Goal: Task Accomplishment & Management: Use online tool/utility

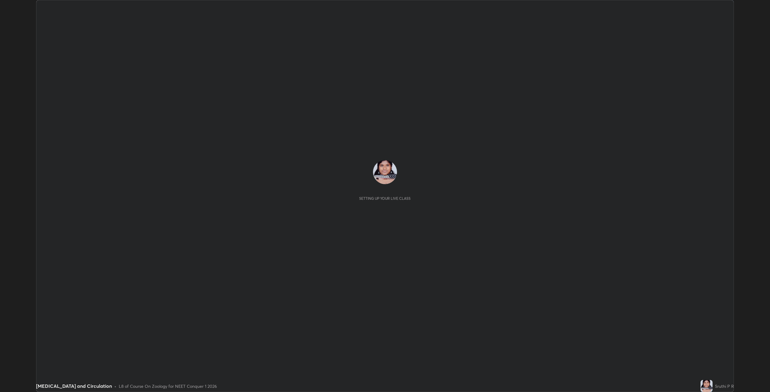
scroll to position [392, 770]
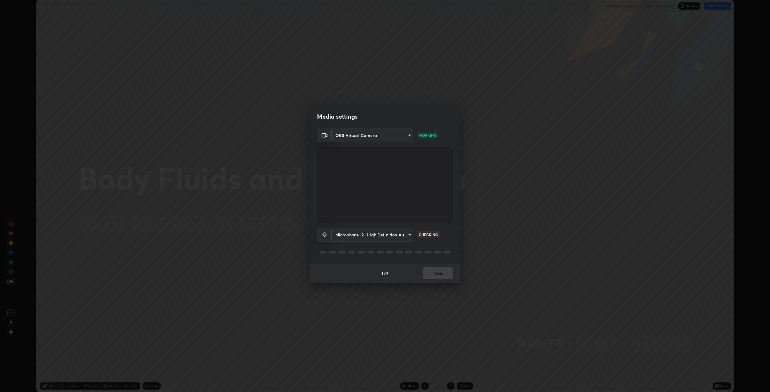
click at [383, 234] on body "Erase all [MEDICAL_DATA] and Circulation WAS SCHEDULED TO START AT 12:05 PM Set…" at bounding box center [385, 196] width 770 height 392
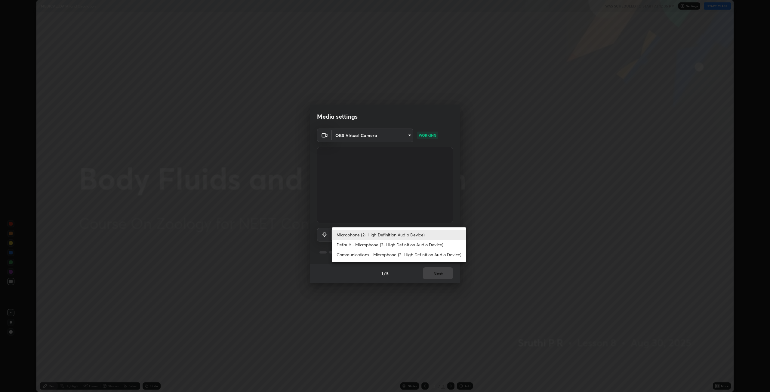
click at [366, 245] on li "Default - Microphone (2- High Definition Audio Device)" at bounding box center [399, 245] width 134 height 10
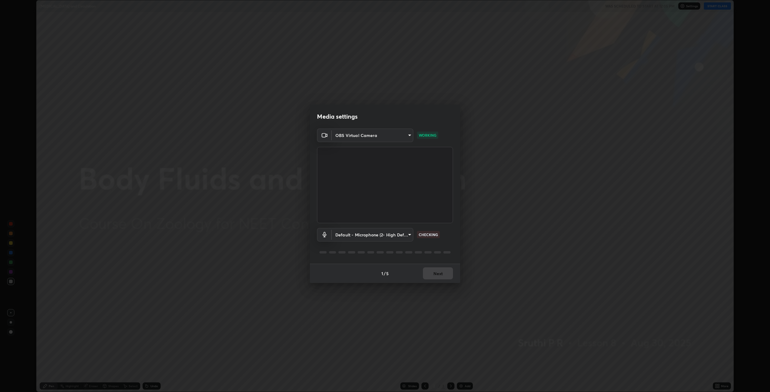
click at [380, 233] on body "Erase all Body Fluids and Circulation WAS SCHEDULED TO START AT 12:05 PM Settin…" at bounding box center [385, 196] width 770 height 392
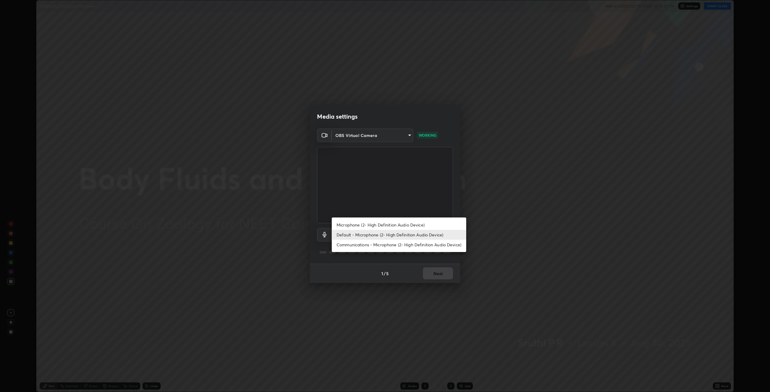
click at [371, 236] on li "Default - Microphone (2- High Definition Audio Device)" at bounding box center [399, 235] width 134 height 10
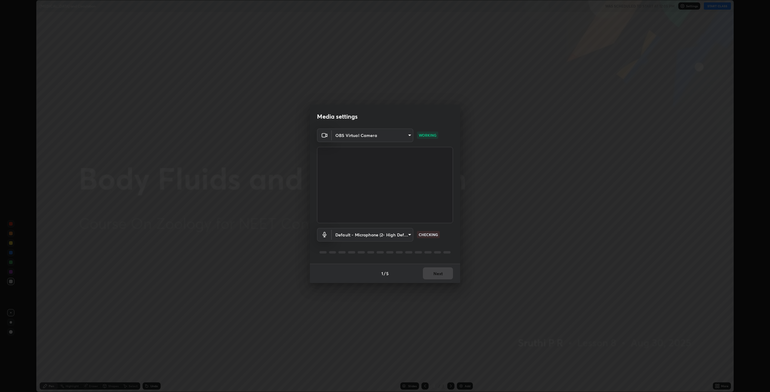
click at [397, 236] on body "Erase all Body Fluids and Circulation WAS SCHEDULED TO START AT 12:05 PM Settin…" at bounding box center [385, 196] width 770 height 392
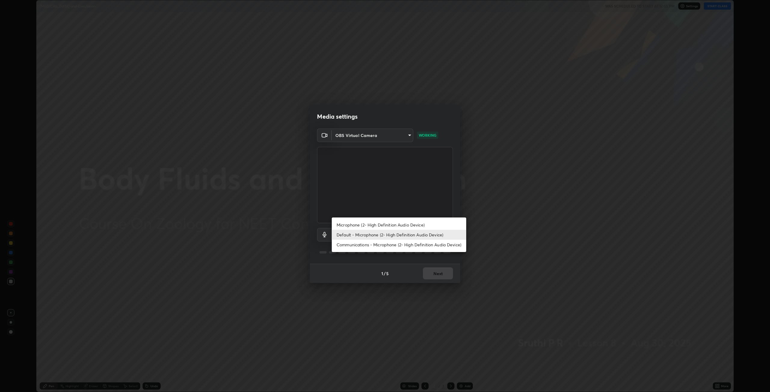
click at [391, 227] on li "Microphone (2- High Definition Audio Device)" at bounding box center [399, 225] width 134 height 10
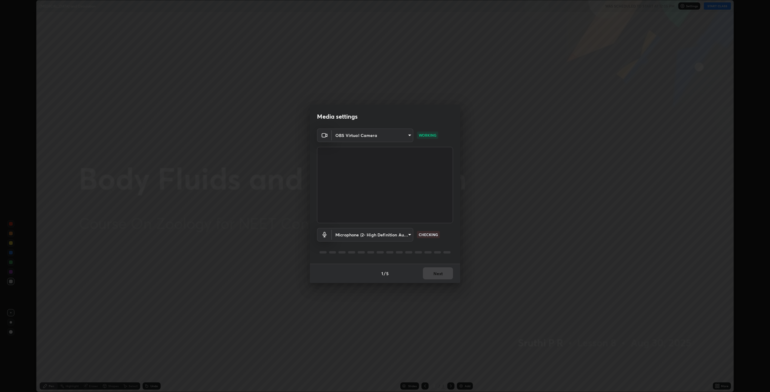
click at [390, 234] on body "Erase all [MEDICAL_DATA] and Circulation WAS SCHEDULED TO START AT 12:05 PM Set…" at bounding box center [385, 196] width 770 height 392
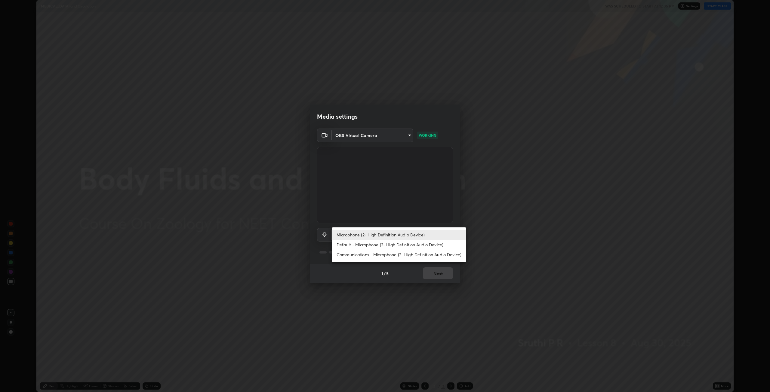
click at [363, 245] on li "Default - Microphone (2- High Definition Audio Device)" at bounding box center [399, 245] width 134 height 10
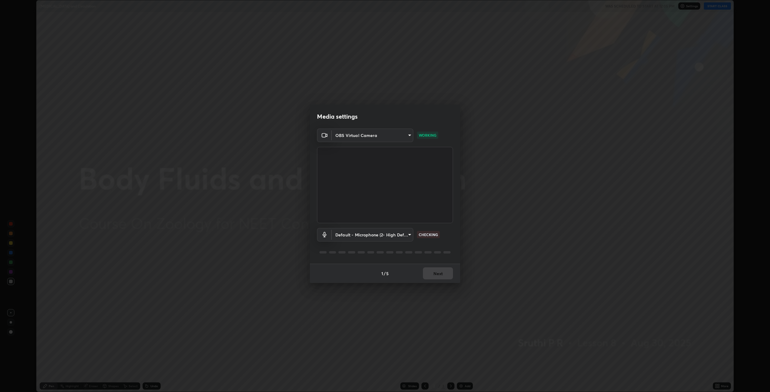
click at [376, 236] on body "Erase all Body Fluids and Circulation WAS SCHEDULED TO START AT 12:05 PM Settin…" at bounding box center [385, 196] width 770 height 392
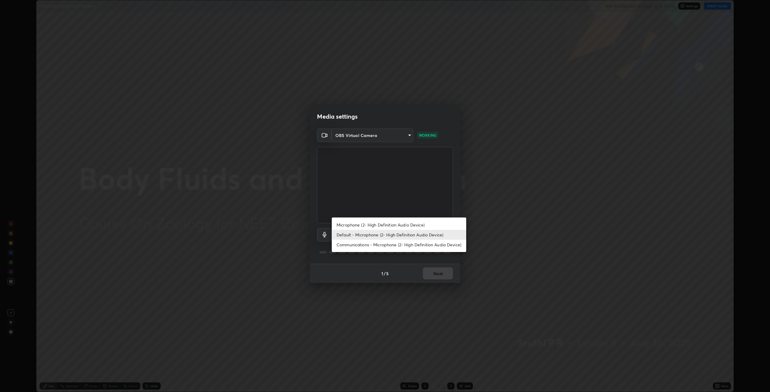
click at [363, 247] on li "Communications - Microphone (2- High Definition Audio Device)" at bounding box center [399, 245] width 134 height 10
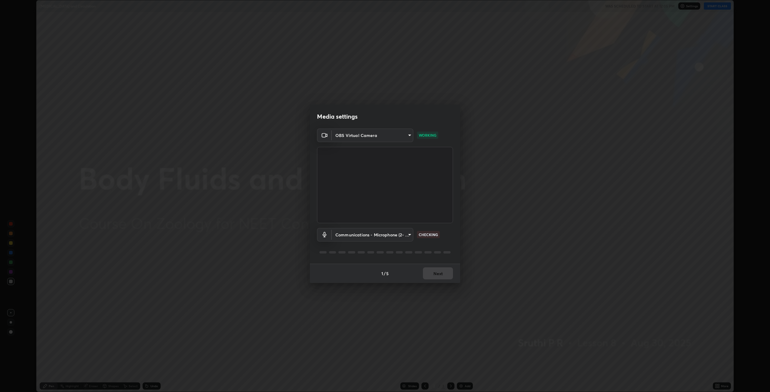
click at [381, 236] on body "Erase all Body Fluids and Circulation WAS SCHEDULED TO START AT 12:05 PM Settin…" at bounding box center [385, 196] width 770 height 392
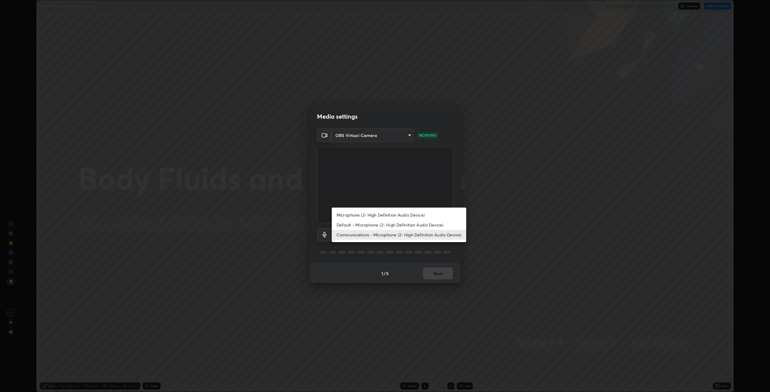
click at [369, 225] on li "Default - Microphone (2- High Definition Audio Device)" at bounding box center [399, 225] width 134 height 10
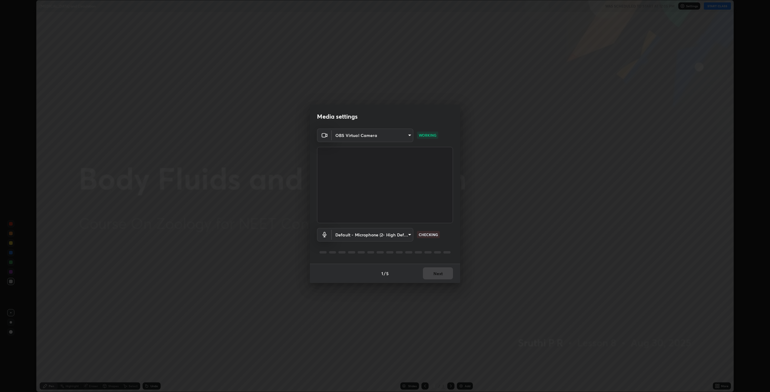
click at [408, 234] on body "Erase all Body Fluids and Circulation WAS SCHEDULED TO START AT 12:05 PM Settin…" at bounding box center [385, 196] width 770 height 392
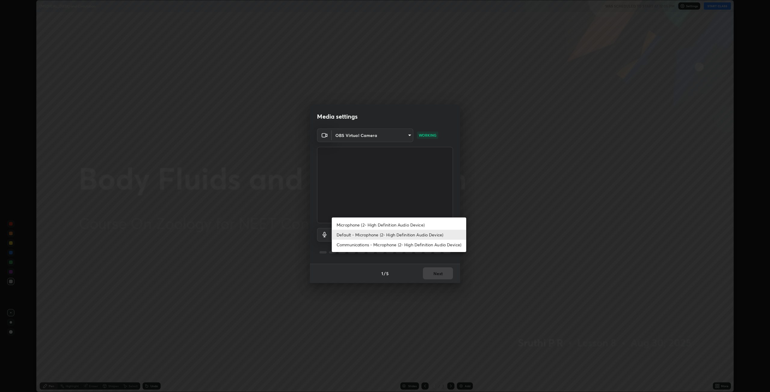
click at [387, 226] on li "Microphone (2- High Definition Audio Device)" at bounding box center [399, 225] width 134 height 10
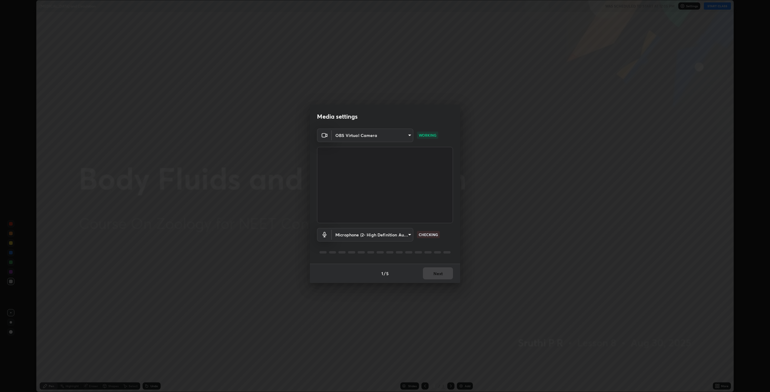
click at [396, 235] on body "Erase all [MEDICAL_DATA] and Circulation WAS SCHEDULED TO START AT 12:05 PM Set…" at bounding box center [385, 196] width 770 height 392
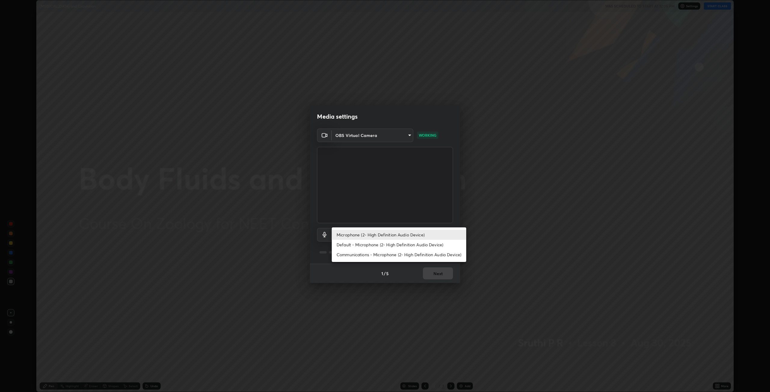
click at [372, 244] on li "Default - Microphone (2- High Definition Audio Device)" at bounding box center [399, 245] width 134 height 10
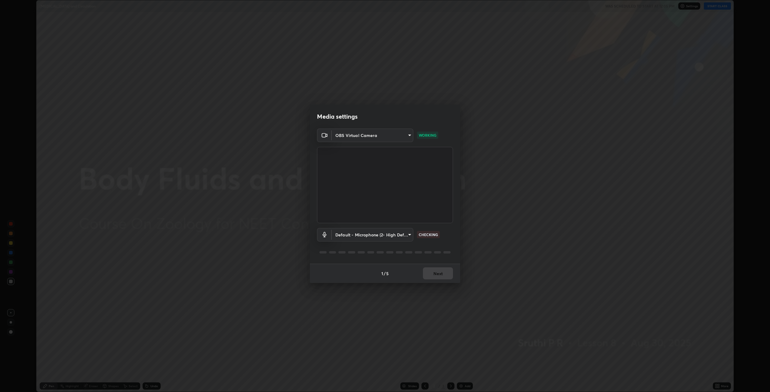
click at [395, 234] on body "Erase all Body Fluids and Circulation WAS SCHEDULED TO START AT 12:05 PM Settin…" at bounding box center [385, 196] width 770 height 392
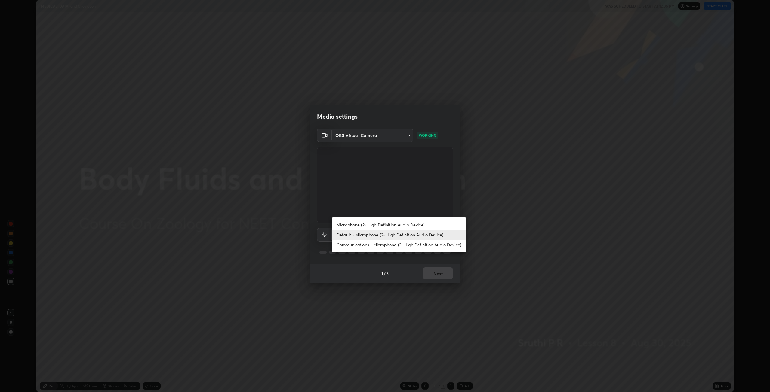
click at [364, 225] on li "Microphone (2- High Definition Audio Device)" at bounding box center [399, 225] width 134 height 10
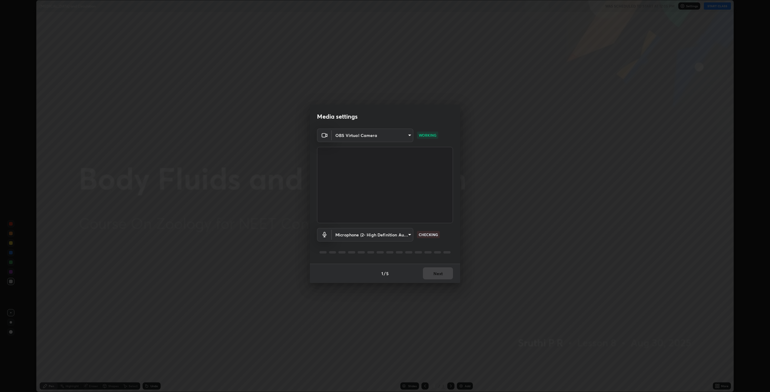
click at [383, 233] on body "Erase all [MEDICAL_DATA] and Circulation WAS SCHEDULED TO START AT 12:05 PM Set…" at bounding box center [385, 196] width 770 height 392
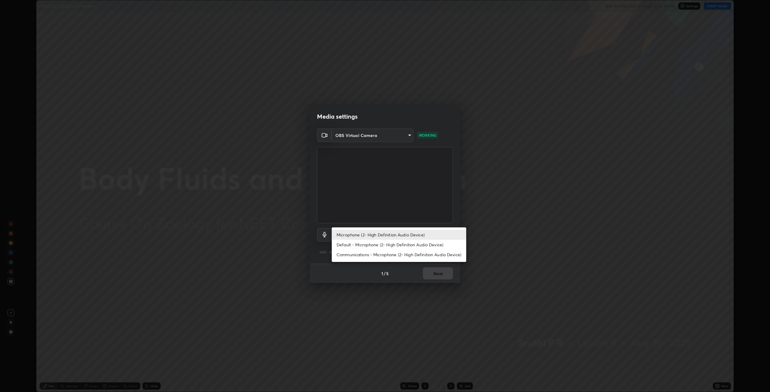
click at [375, 244] on li "Default - Microphone (2- High Definition Audio Device)" at bounding box center [399, 245] width 134 height 10
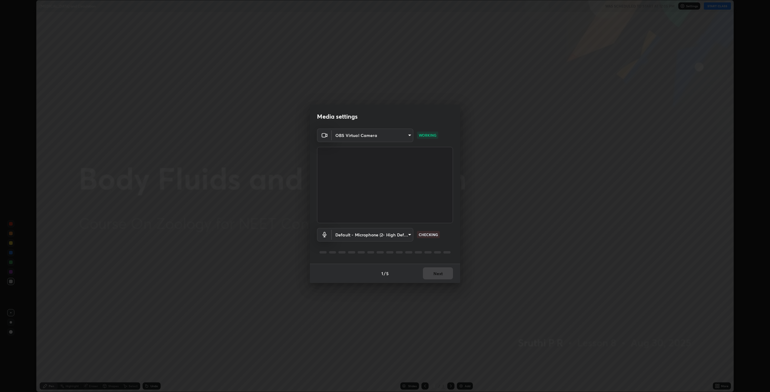
click at [429, 235] on p "CHECKING" at bounding box center [428, 234] width 19 height 5
click at [405, 236] on body "Erase all Body Fluids and Circulation WAS SCHEDULED TO START AT 12:05 PM Settin…" at bounding box center [385, 196] width 770 height 392
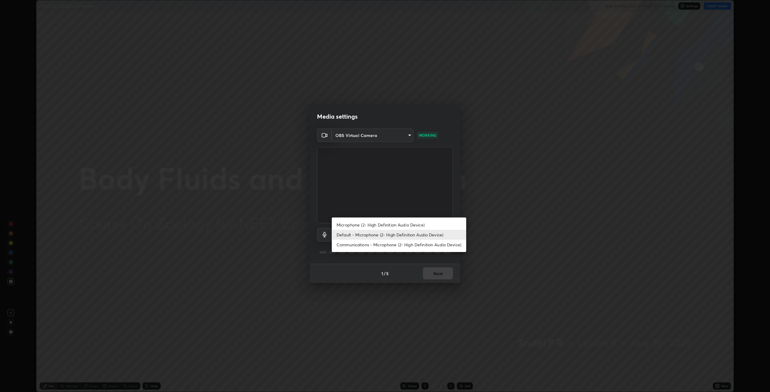
click at [396, 244] on li "Communications - Microphone (2- High Definition Audio Device)" at bounding box center [399, 245] width 134 height 10
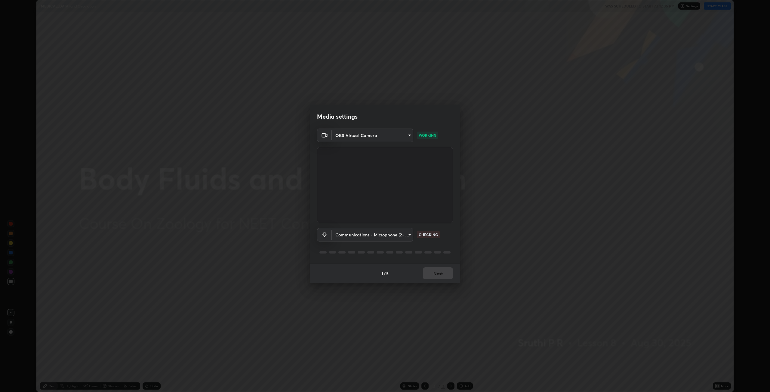
click at [386, 235] on body "Erase all Body Fluids and Circulation WAS SCHEDULED TO START AT 12:05 PM Settin…" at bounding box center [385, 196] width 770 height 392
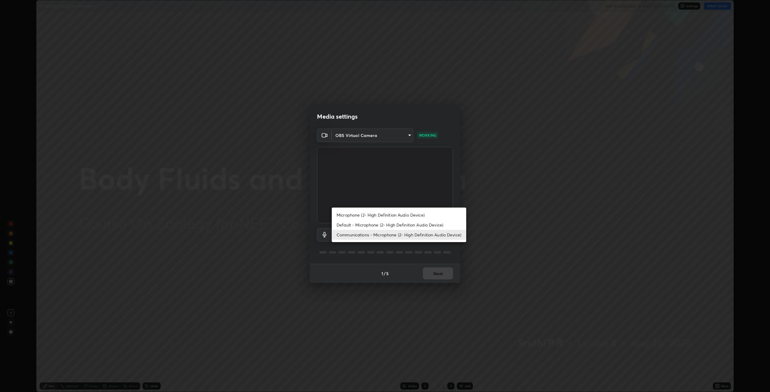
click at [369, 225] on li "Default - Microphone (2- High Definition Audio Device)" at bounding box center [399, 225] width 134 height 10
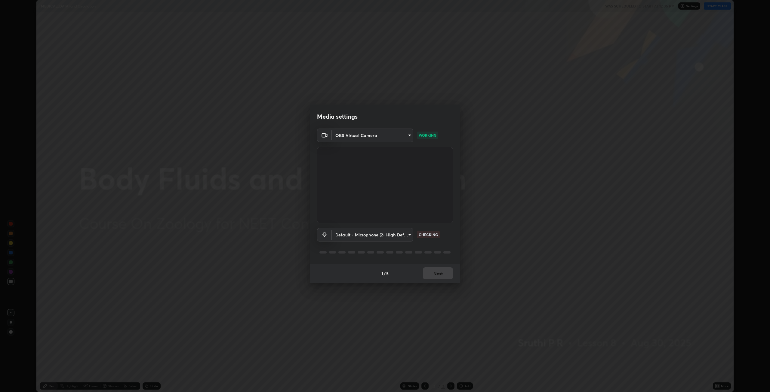
click at [409, 236] on body "Erase all Body Fluids and Circulation WAS SCHEDULED TO START AT 12:05 PM Settin…" at bounding box center [385, 196] width 770 height 392
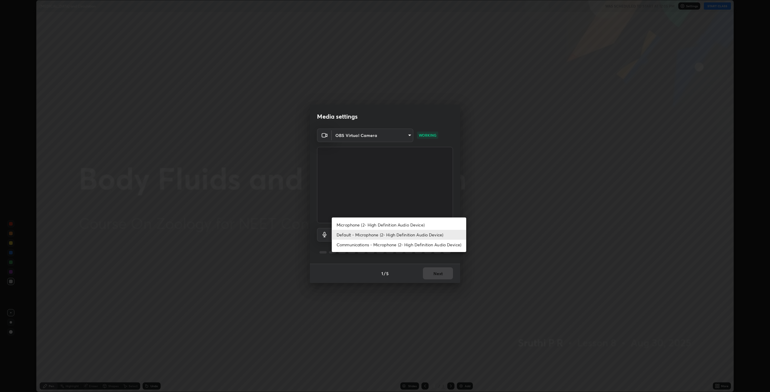
click at [416, 287] on div at bounding box center [385, 196] width 770 height 392
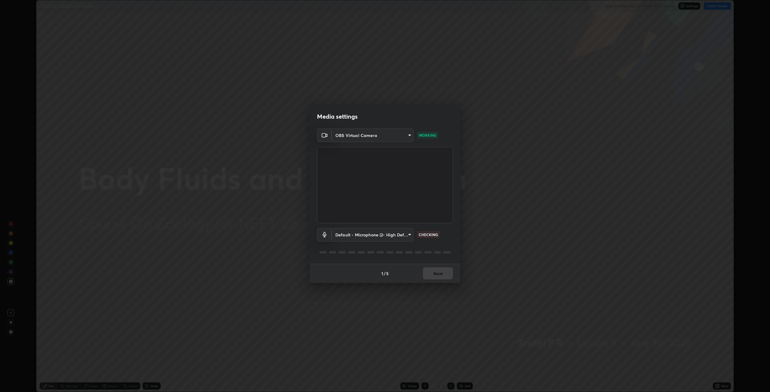
click at [323, 235] on icon at bounding box center [324, 234] width 7 height 5
click at [431, 271] on div "1 / 5 Next" at bounding box center [385, 273] width 150 height 19
click at [426, 301] on div "Media settings OBS Virtual Camera 9fab91d897a5e7d44936f6a1d8028c969eb717834da21…" at bounding box center [385, 196] width 770 height 392
click at [439, 273] on div "1 / 5 Next" at bounding box center [385, 273] width 150 height 19
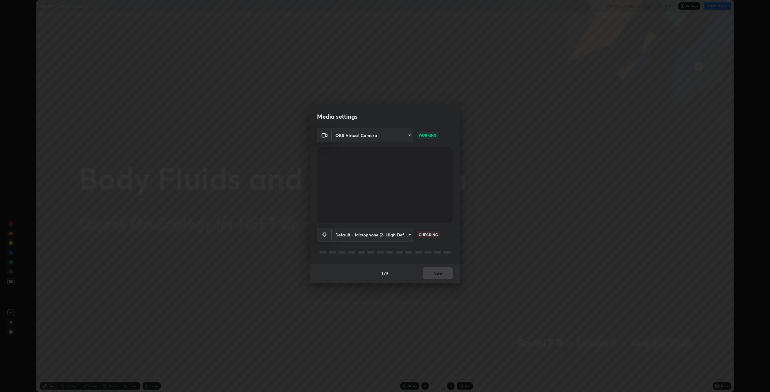
click at [439, 273] on div "1 / 5 Next" at bounding box center [385, 273] width 150 height 19
click at [410, 255] on div at bounding box center [385, 252] width 136 height 7
click at [407, 255] on div at bounding box center [385, 252] width 136 height 7
click at [324, 234] on icon at bounding box center [324, 234] width 7 height 5
click at [324, 236] on icon at bounding box center [324, 234] width 4 height 5
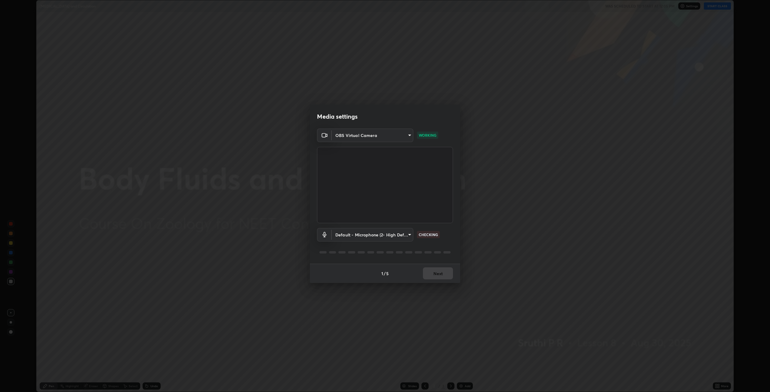
click at [325, 239] on div at bounding box center [324, 235] width 15 height 14
click at [355, 299] on div "Media settings OBS Virtual Camera 9fab91d897a5e7d44936f6a1d8028c969eb717834da21…" at bounding box center [385, 196] width 770 height 392
click at [425, 252] on div at bounding box center [427, 252] width 7 height 2
click at [422, 253] on div at bounding box center [385, 252] width 136 height 7
click at [11, 191] on div "Media settings OBS Virtual Camera 9fab91d897a5e7d44936f6a1d8028c969eb717834da21…" at bounding box center [385, 196] width 770 height 392
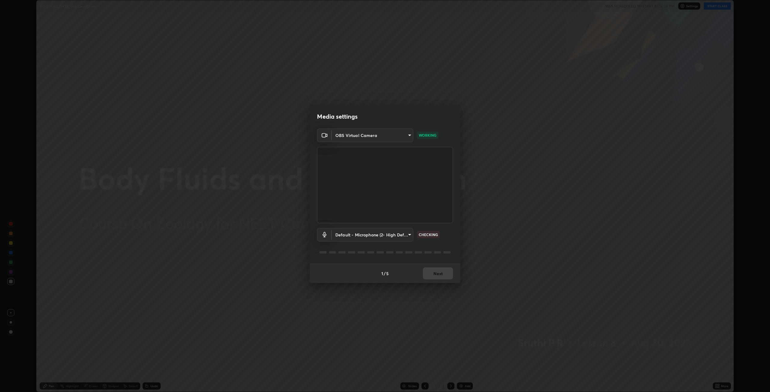
click at [406, 235] on body "Erase all Body Fluids and Circulation WAS SCHEDULED TO START AT 12:05 PM Settin…" at bounding box center [385, 196] width 770 height 392
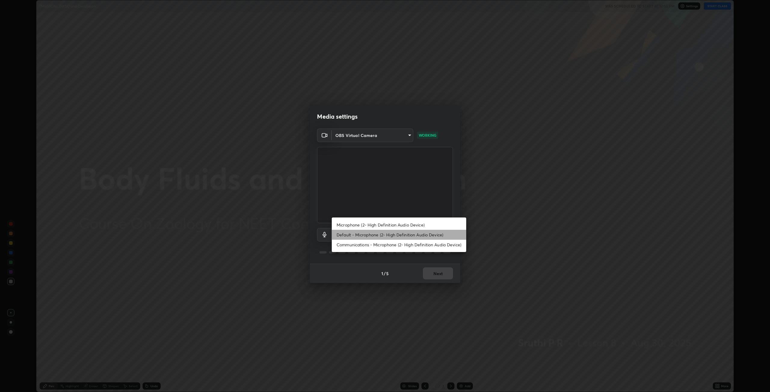
click at [344, 234] on li "Default - Microphone (2- High Definition Audio Device)" at bounding box center [399, 235] width 134 height 10
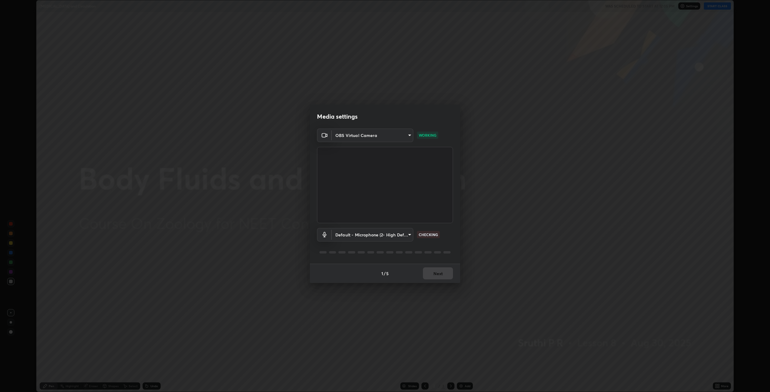
click at [367, 236] on body "Erase all Body Fluids and Circulation WAS SCHEDULED TO START AT 12:05 PM Settin…" at bounding box center [385, 196] width 770 height 392
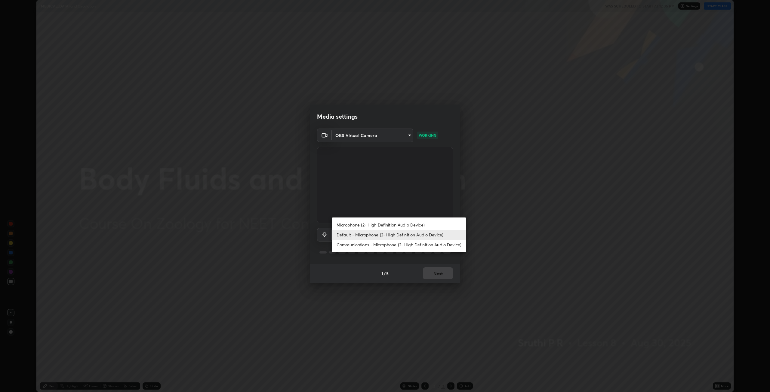
click at [382, 246] on li "Communications - Microphone (2- High Definition Audio Device)" at bounding box center [399, 245] width 134 height 10
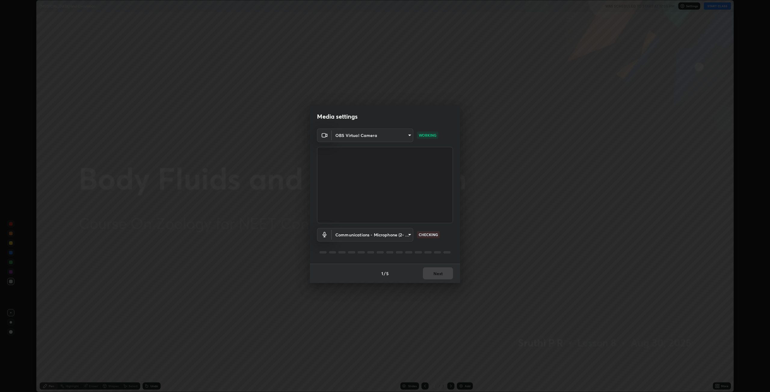
click at [398, 233] on body "Erase all Body Fluids and Circulation WAS SCHEDULED TO START AT 12:05 PM Settin…" at bounding box center [385, 196] width 770 height 392
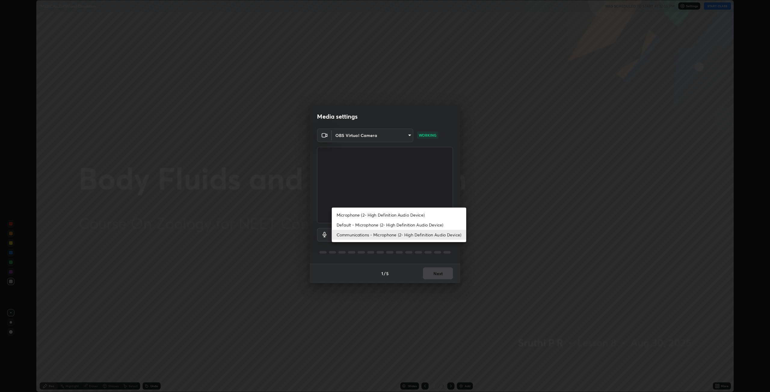
click at [372, 228] on li "Default - Microphone (2- High Definition Audio Device)" at bounding box center [399, 225] width 134 height 10
type input "default"
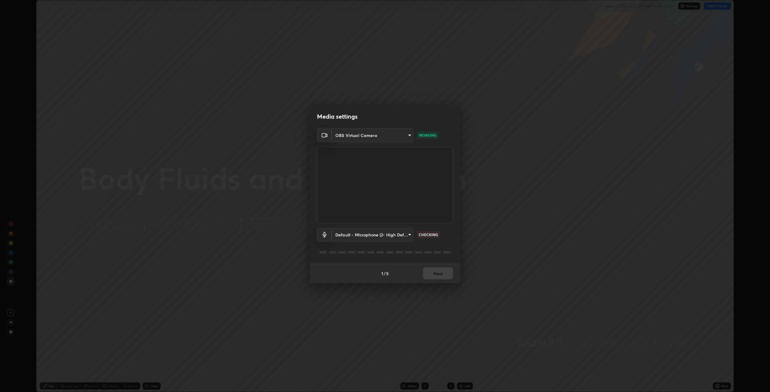
click at [252, 284] on div "Media settings OBS Virtual Camera 9fab91d897a5e7d44936f6a1d8028c969eb717834da21…" at bounding box center [385, 196] width 770 height 392
click at [8, 192] on div "Media settings OBS Virtual Camera 9fab91d897a5e7d44936f6a1d8028c969eb717834da21…" at bounding box center [385, 196] width 770 height 392
click at [403, 135] on body "Erase all Body Fluids and Circulation WAS SCHEDULED TO START AT 12:05 PM Settin…" at bounding box center [385, 196] width 770 height 392
click at [345, 134] on li "OBS Virtual Camera" at bounding box center [372, 135] width 81 height 10
click at [430, 234] on p "CHECKING" at bounding box center [428, 234] width 19 height 5
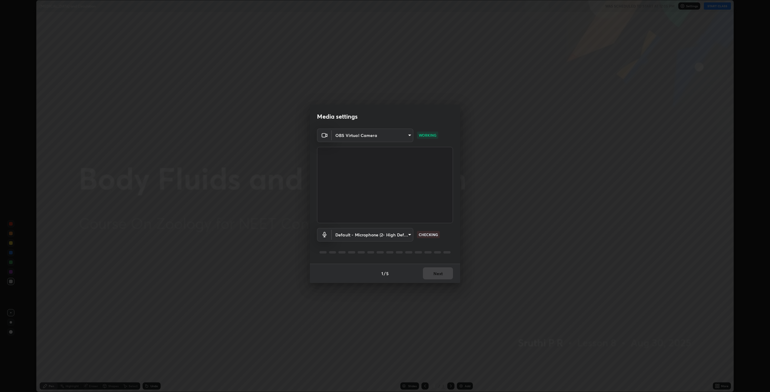
click at [436, 275] on div "1 / 5 Next" at bounding box center [385, 273] width 150 height 19
click at [324, 233] on icon at bounding box center [324, 234] width 4 height 5
click at [322, 234] on icon at bounding box center [324, 234] width 7 height 5
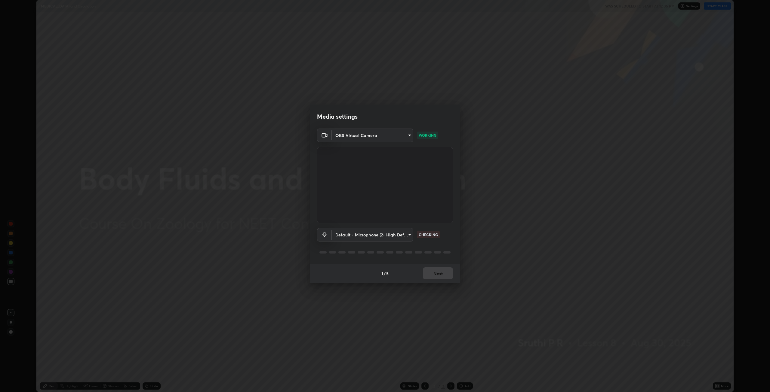
click at [322, 234] on icon at bounding box center [324, 234] width 7 height 5
click at [321, 236] on icon at bounding box center [324, 234] width 7 height 5
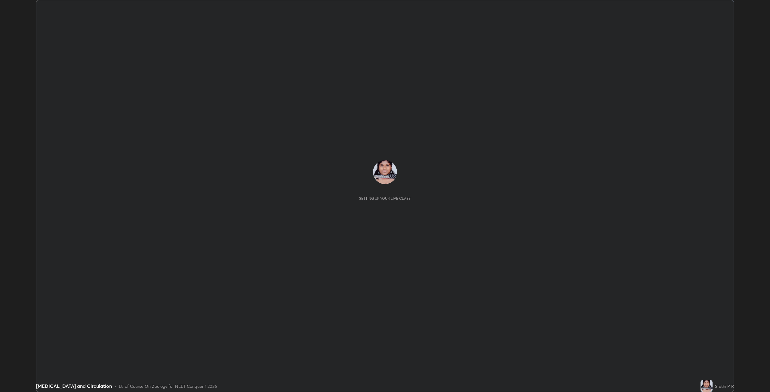
scroll to position [392, 770]
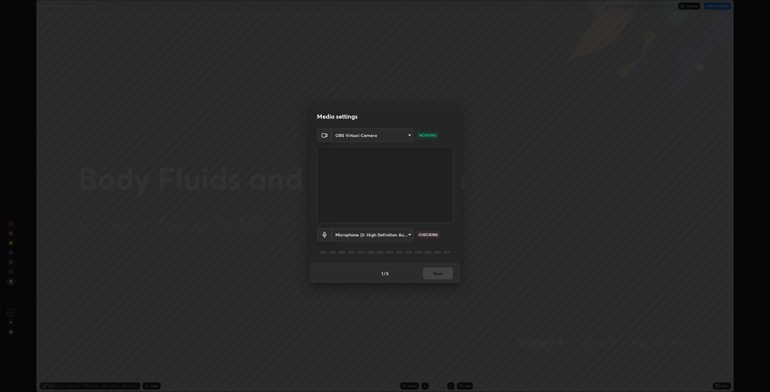
click at [574, 97] on div "Media settings OBS Virtual Camera 9fab91d897a5e7d44936f6a1d8028c969eb717834da21…" at bounding box center [385, 196] width 770 height 392
click at [704, 239] on div "Media settings OBS Virtual Camera 9fab91d897a5e7d44936f6a1d8028c969eb717834da21…" at bounding box center [385, 196] width 770 height 392
click at [444, 276] on div "1 / 5 Next" at bounding box center [385, 273] width 150 height 19
click at [445, 276] on div "1 / 5 Next" at bounding box center [385, 273] width 150 height 19
click at [407, 132] on body "Erase all [MEDICAL_DATA] and Circulation WAS SCHEDULED TO START AT 12:05 PM Set…" at bounding box center [385, 196] width 770 height 392
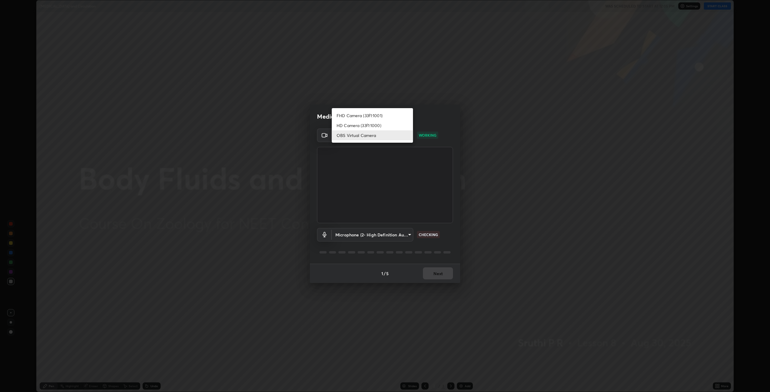
click at [453, 299] on div at bounding box center [385, 196] width 770 height 392
click at [17, 189] on div "Media settings OBS Virtual Camera 9fab91d897a5e7d44936f6a1d8028c969eb717834da21…" at bounding box center [385, 196] width 770 height 392
click at [407, 235] on body "Erase all [MEDICAL_DATA] and Circulation WAS SCHEDULED TO START AT 12:05 PM Set…" at bounding box center [385, 196] width 770 height 392
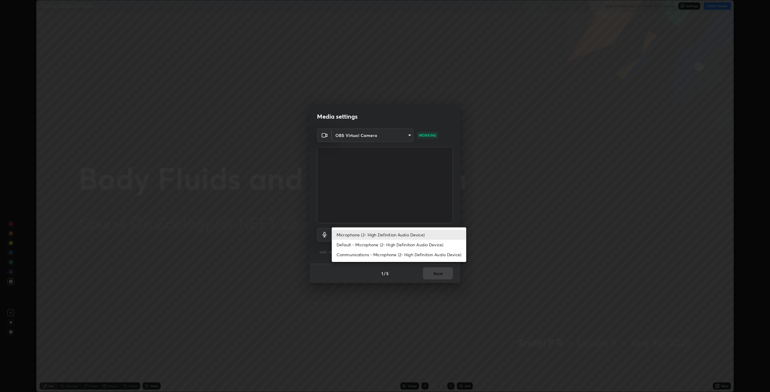
click at [404, 291] on div at bounding box center [385, 196] width 770 height 392
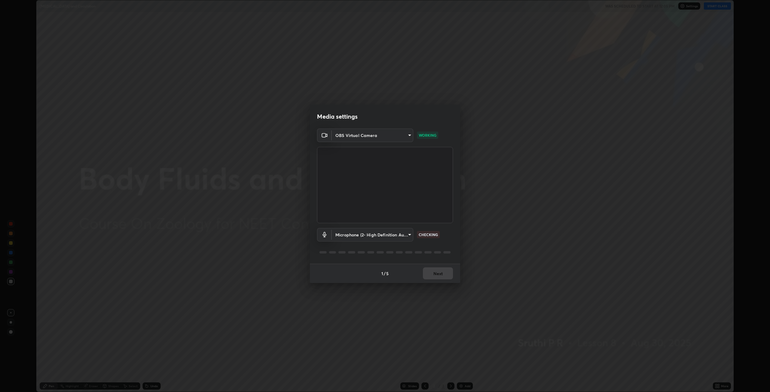
click at [324, 232] on icon at bounding box center [324, 234] width 4 height 5
click at [322, 235] on icon at bounding box center [324, 234] width 7 height 5
click at [407, 235] on body "Erase all [MEDICAL_DATA] and Circulation WAS SCHEDULED TO START AT 12:05 PM Set…" at bounding box center [385, 196] width 770 height 392
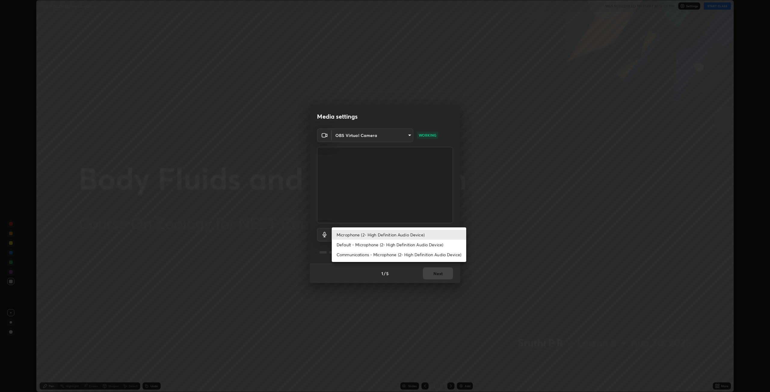
click at [308, 295] on div at bounding box center [385, 196] width 770 height 392
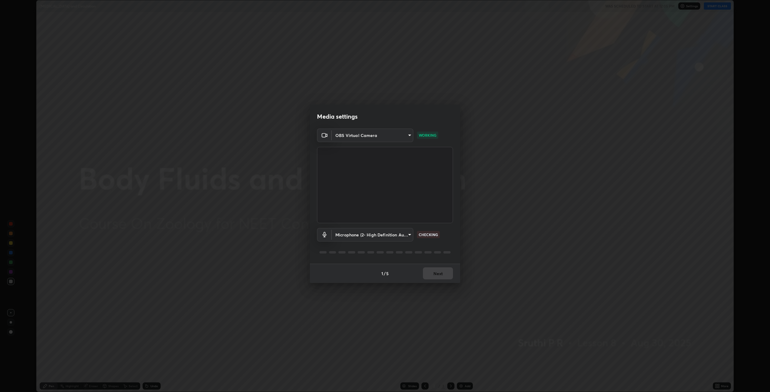
click at [407, 235] on body "Erase all [MEDICAL_DATA] and Circulation WAS SCHEDULED TO START AT 12:05 PM Set…" at bounding box center [385, 196] width 770 height 392
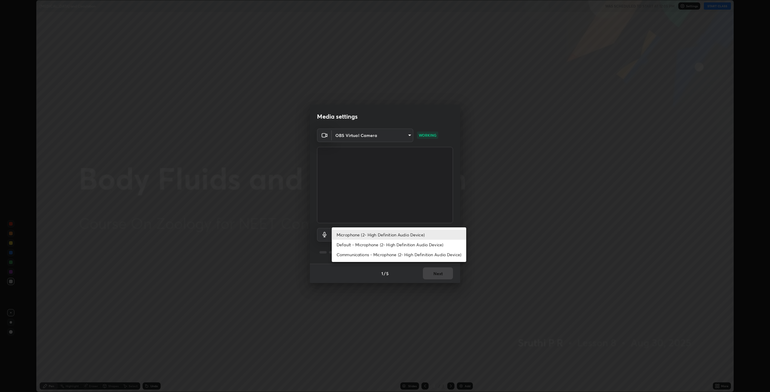
click at [369, 296] on div at bounding box center [385, 196] width 770 height 392
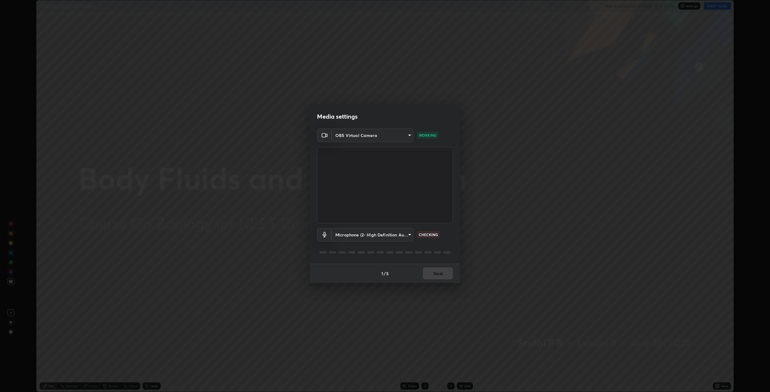
click at [322, 234] on icon at bounding box center [324, 234] width 7 height 5
click at [408, 234] on body "Erase all [MEDICAL_DATA] and Circulation WAS SCHEDULED TO START AT 12:05 PM Set…" at bounding box center [385, 196] width 770 height 392
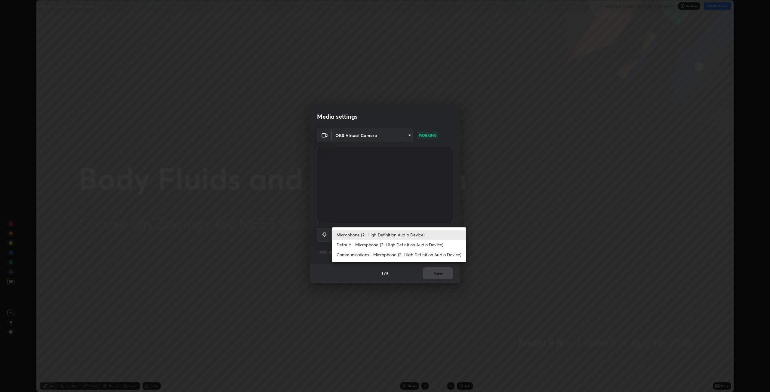
click at [388, 297] on div at bounding box center [385, 196] width 770 height 392
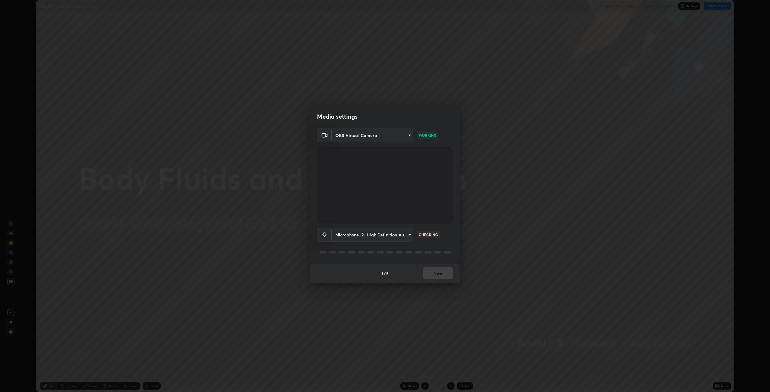
click at [409, 238] on body "Erase all [MEDICAL_DATA] and Circulation WAS SCHEDULED TO START AT 12:05 PM Set…" at bounding box center [385, 196] width 770 height 392
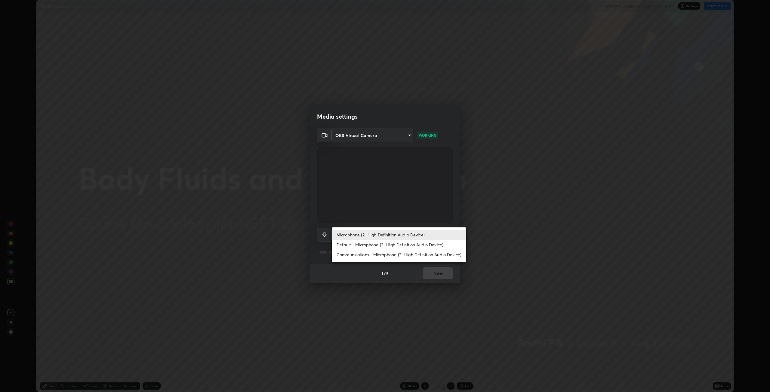
click at [434, 248] on li "Default - Microphone (2- High Definition Audio Device)" at bounding box center [399, 245] width 134 height 10
type input "default"
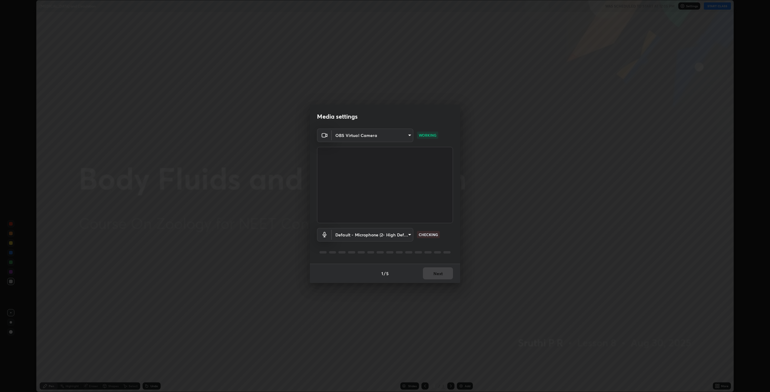
click at [10, 189] on div "Media settings OBS Virtual Camera 9fab91d897a5e7d44936f6a1d8028c969eb717834da21…" at bounding box center [385, 196] width 770 height 392
